Goal: Book appointment/travel/reservation

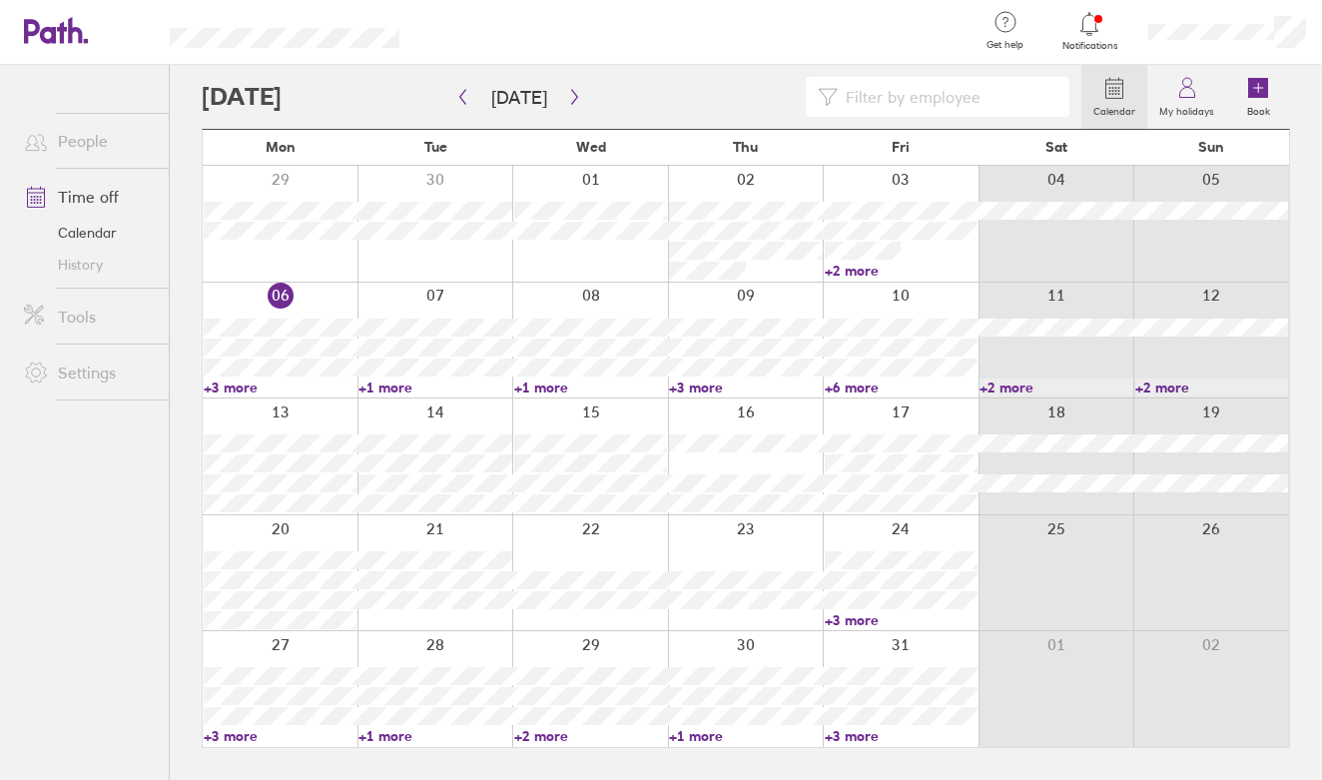
click at [284, 655] on div at bounding box center [280, 689] width 155 height 116
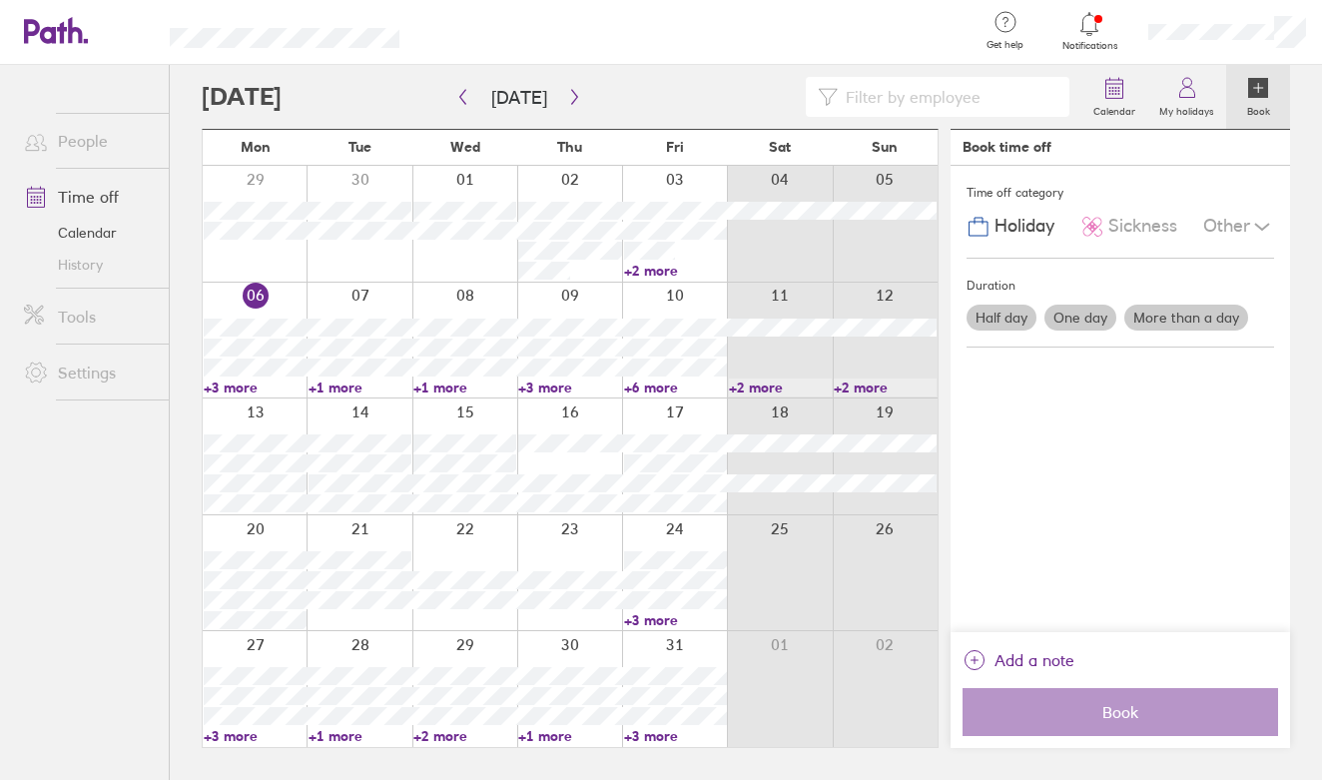
click at [1079, 310] on label "One day" at bounding box center [1080, 317] width 72 height 26
click at [0, 0] on input "One day" at bounding box center [0, 0] width 0 height 0
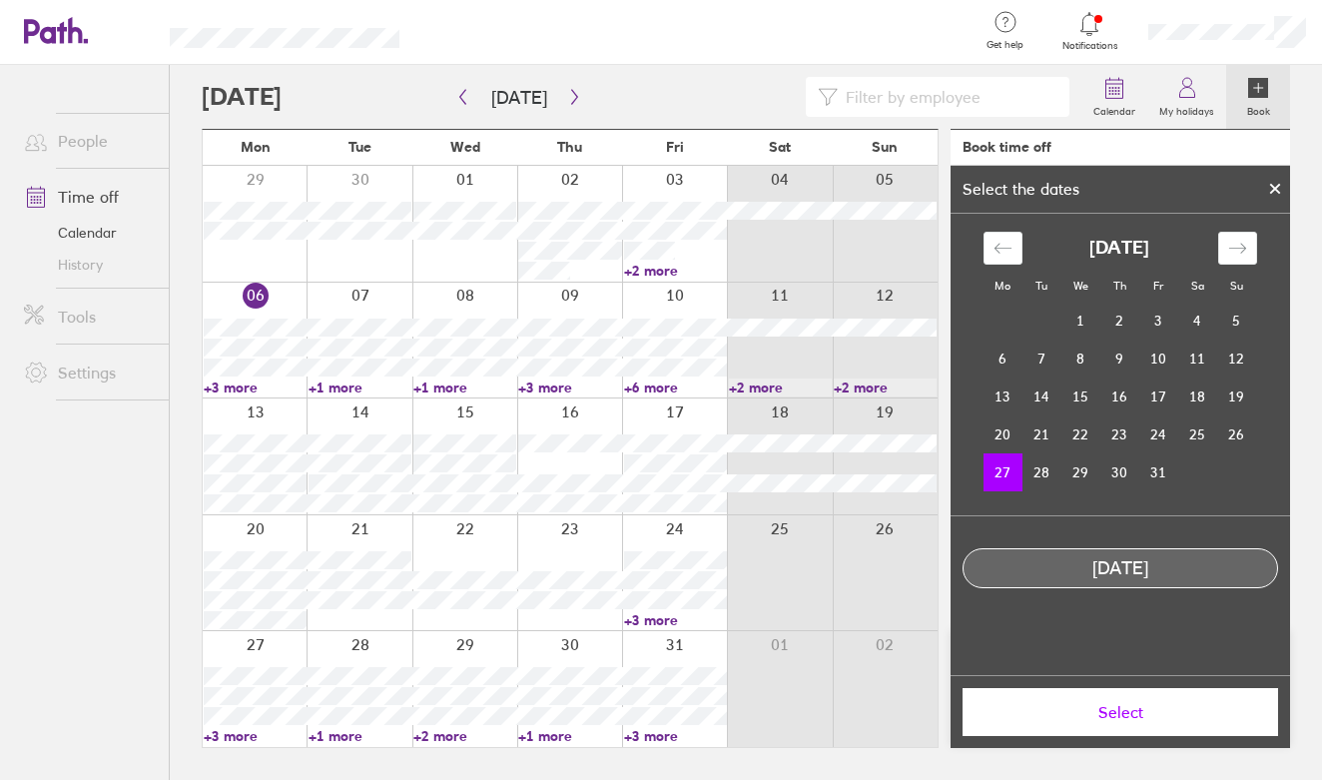
click at [1113, 709] on span "Select" at bounding box center [1119, 712] width 287 height 18
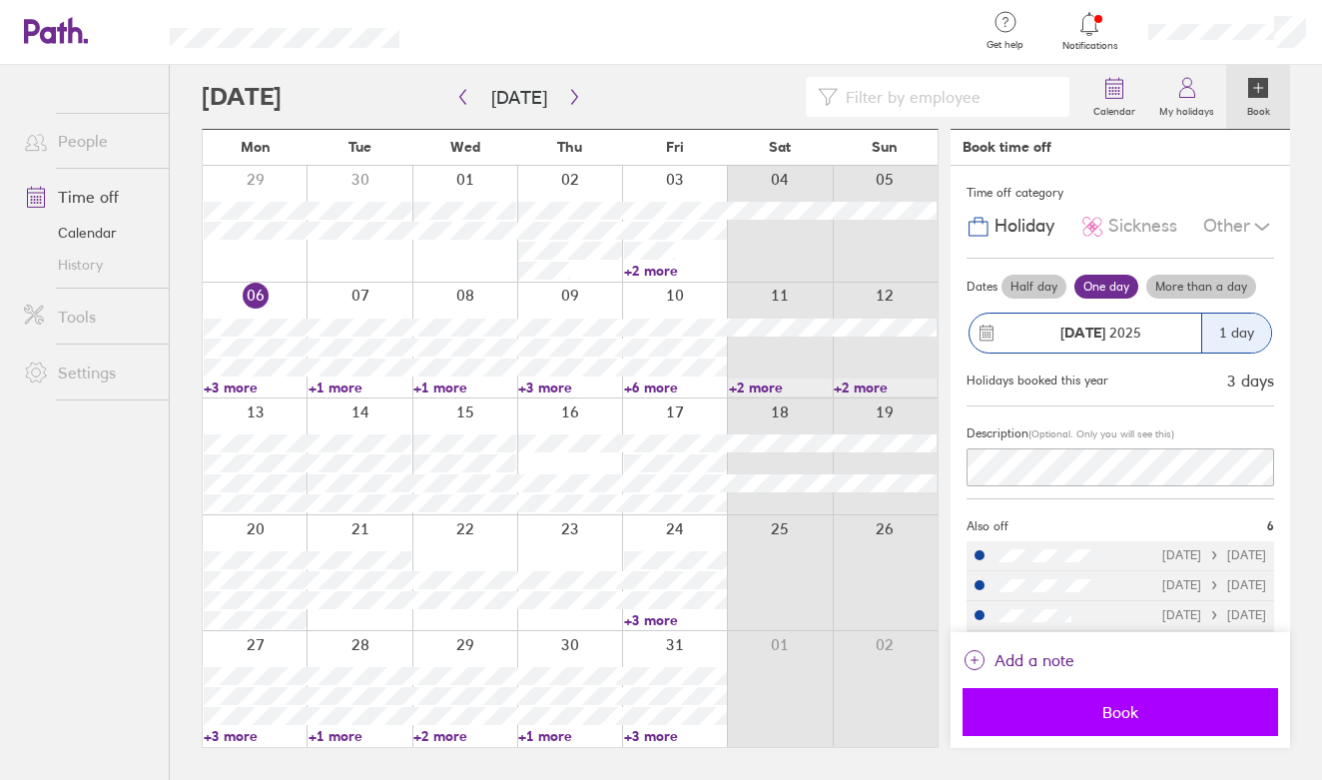
click at [1123, 716] on span "Book" at bounding box center [1119, 712] width 287 height 18
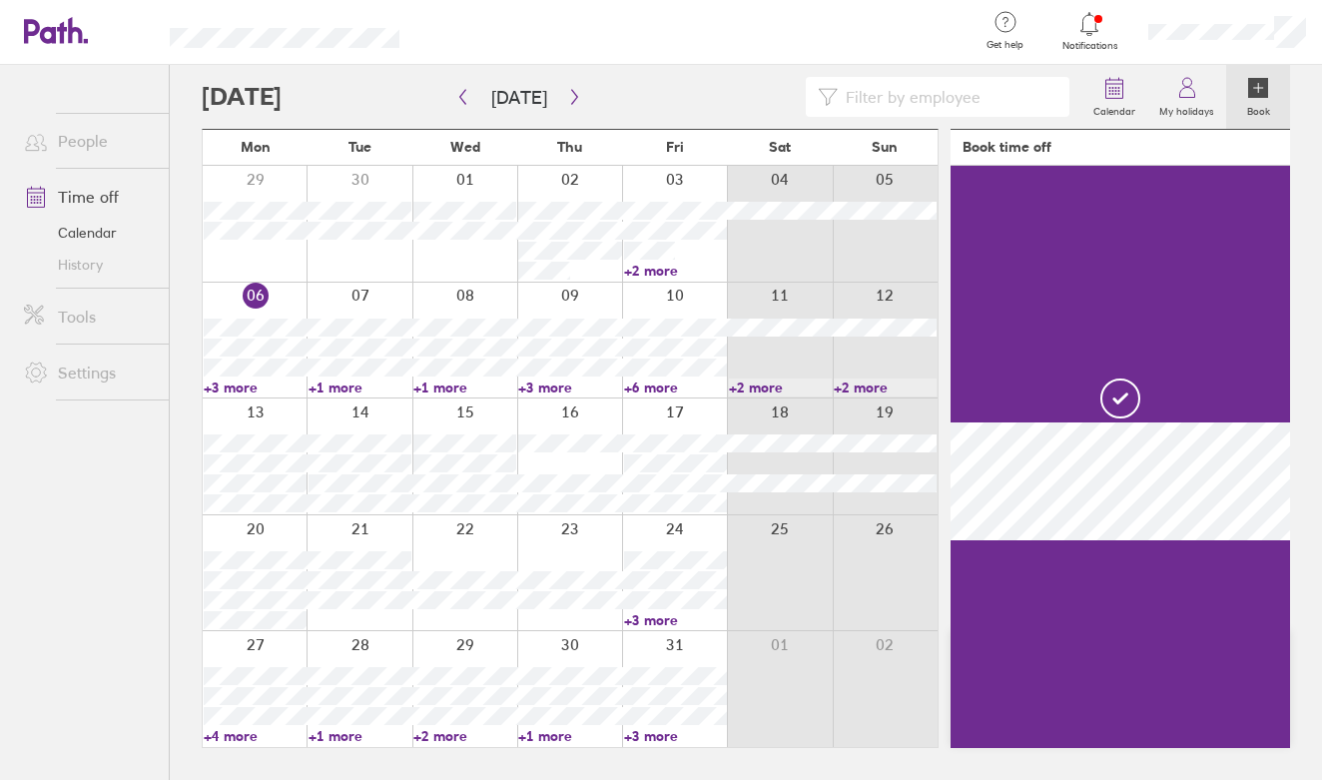
click at [574, 660] on div at bounding box center [569, 689] width 105 height 116
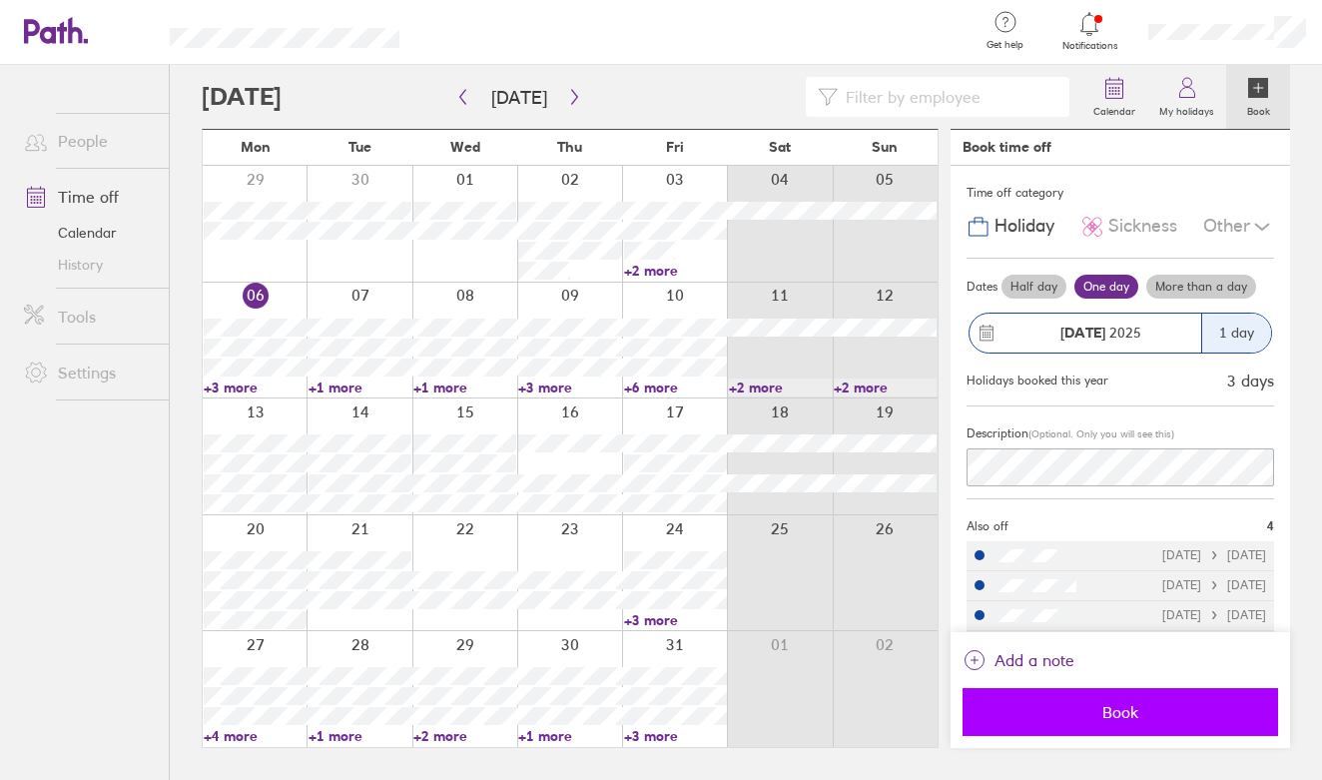
click at [1125, 711] on span "Book" at bounding box center [1119, 712] width 287 height 18
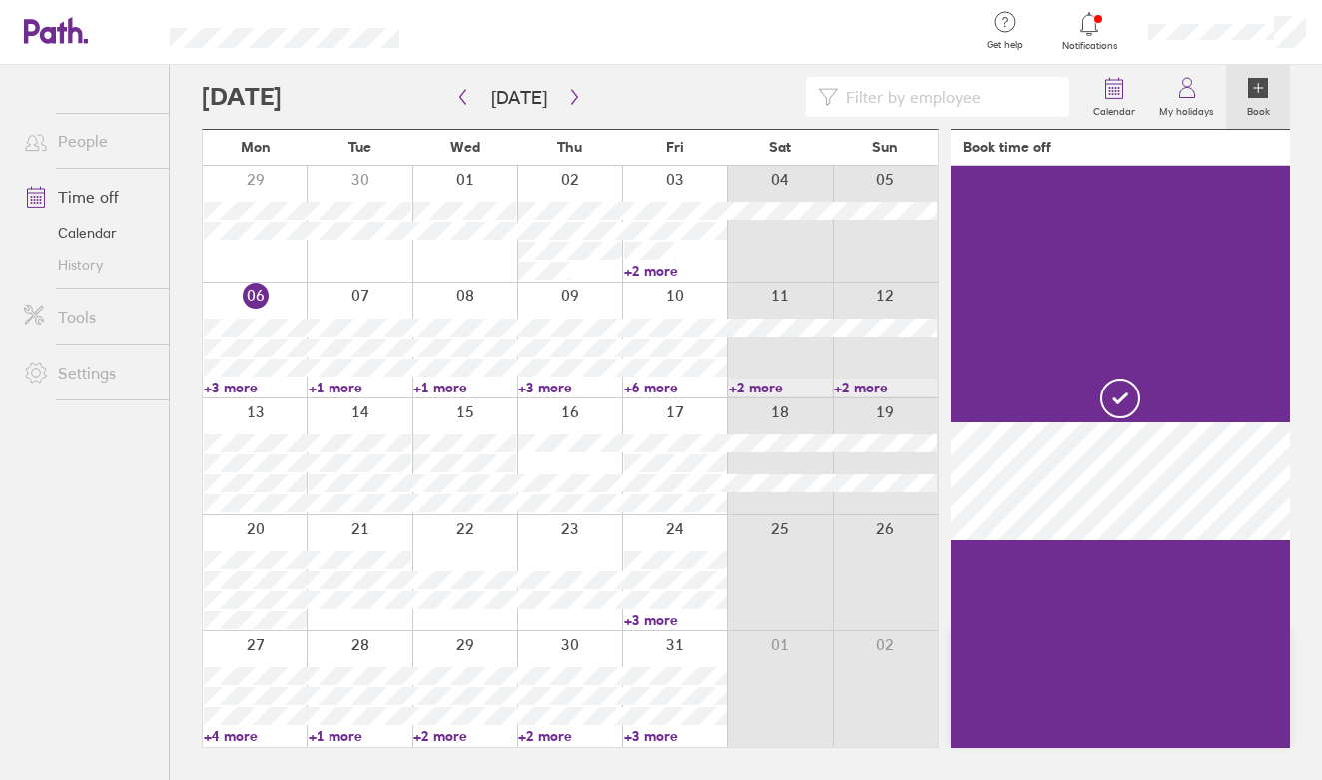
click at [118, 191] on link "Time off" at bounding box center [88, 197] width 161 height 40
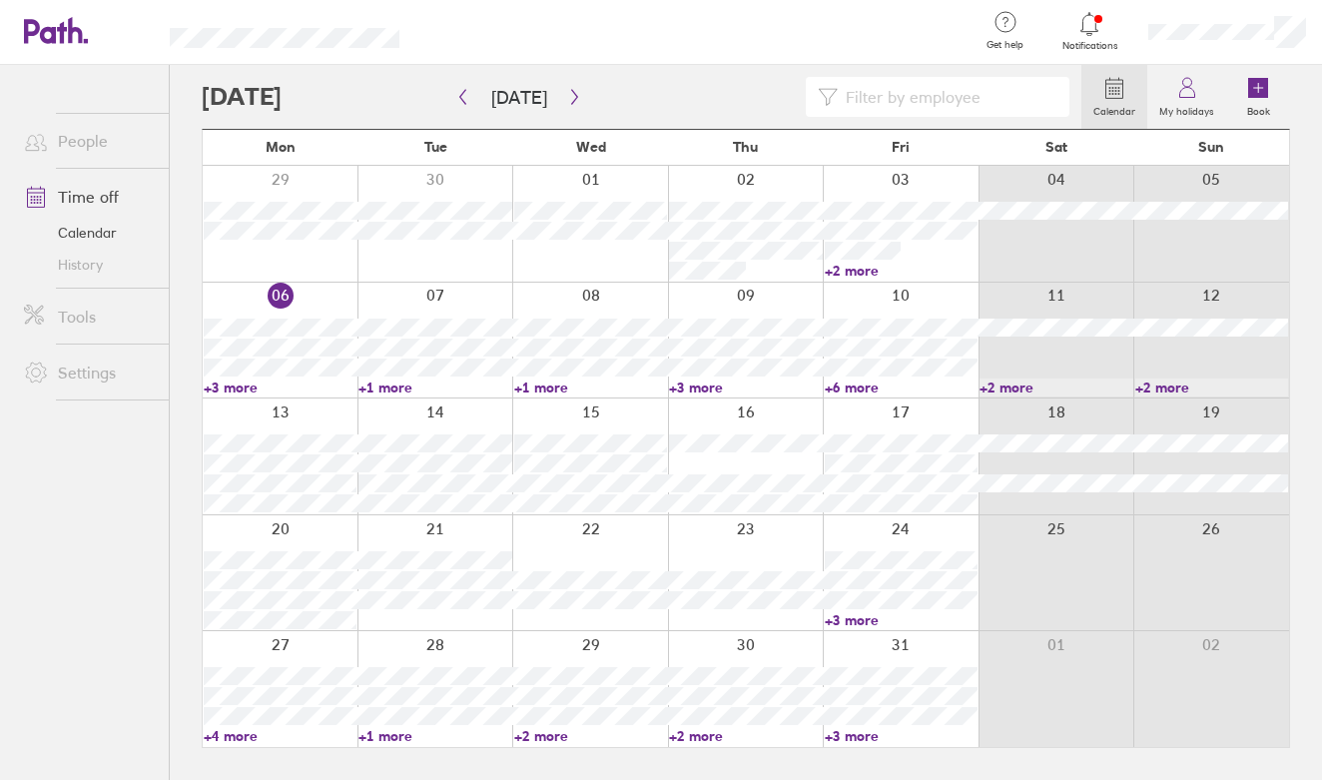
click at [113, 199] on link "Time off" at bounding box center [88, 197] width 161 height 40
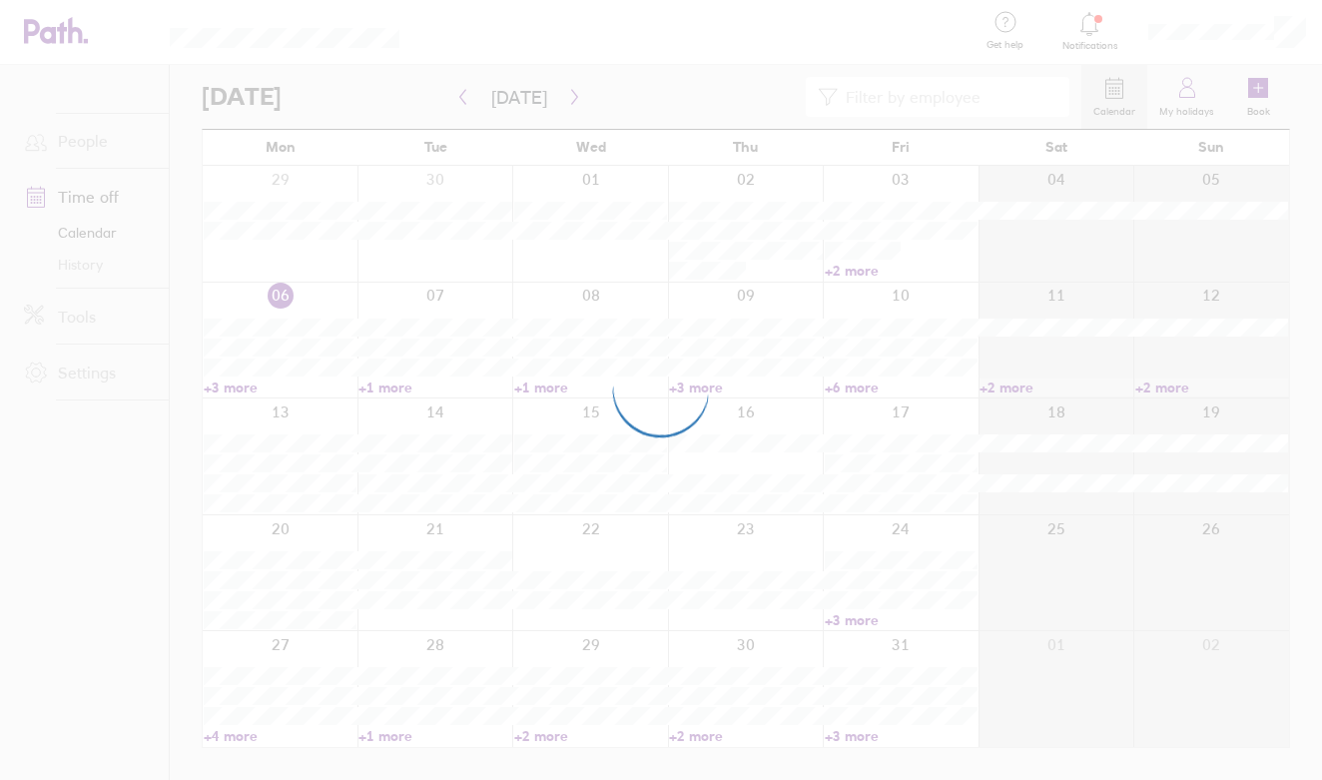
click at [1290, 36] on div at bounding box center [661, 390] width 1322 height 780
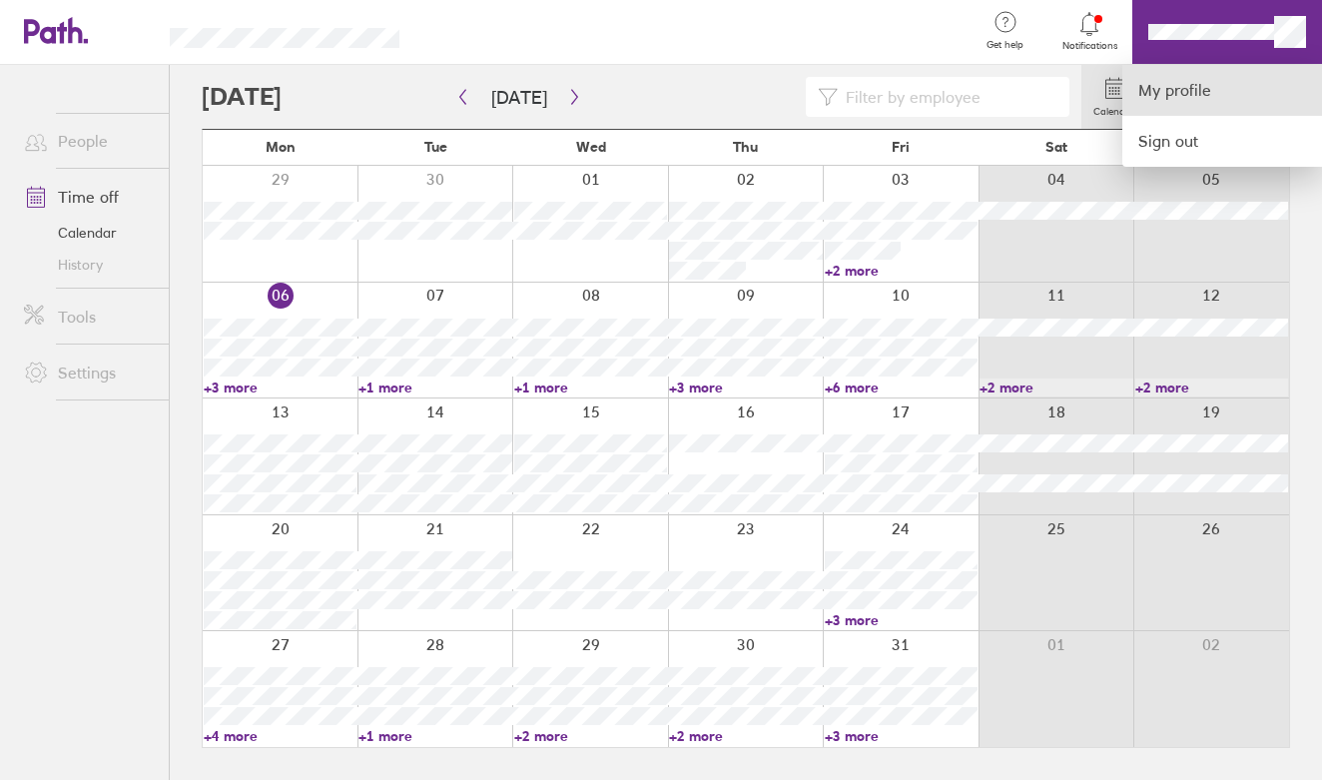
click at [1254, 82] on link "My profile" at bounding box center [1222, 90] width 200 height 51
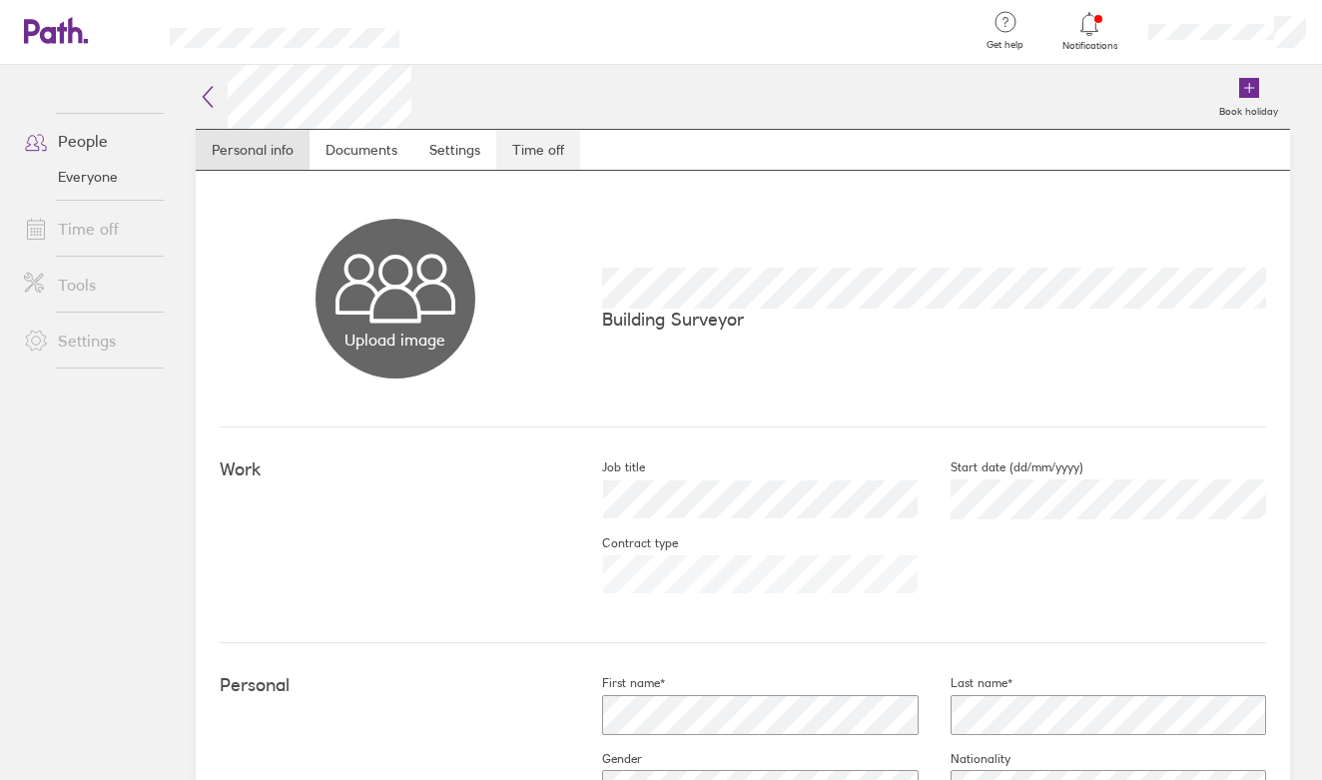
click at [533, 151] on link "Time off" at bounding box center [538, 150] width 84 height 40
